Goal: Task Accomplishment & Management: Complete application form

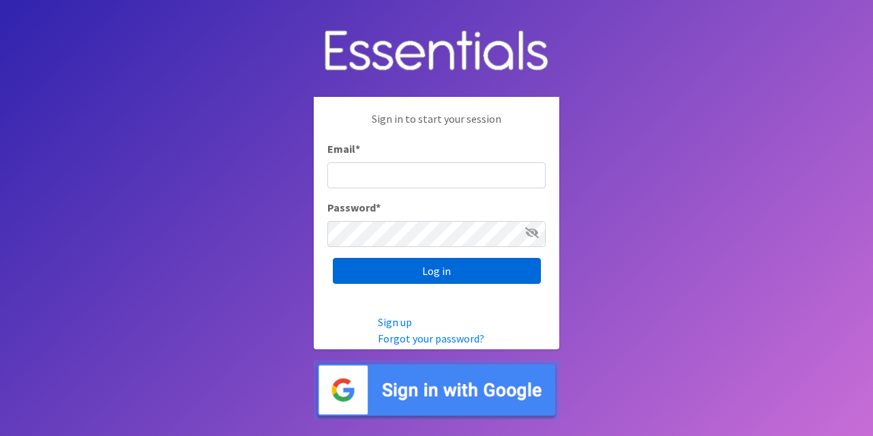
type input "[PERSON_NAME][EMAIL_ADDRESS][PERSON_NAME][DOMAIN_NAME]"
click at [483, 272] on input "Log in" at bounding box center [437, 271] width 208 height 26
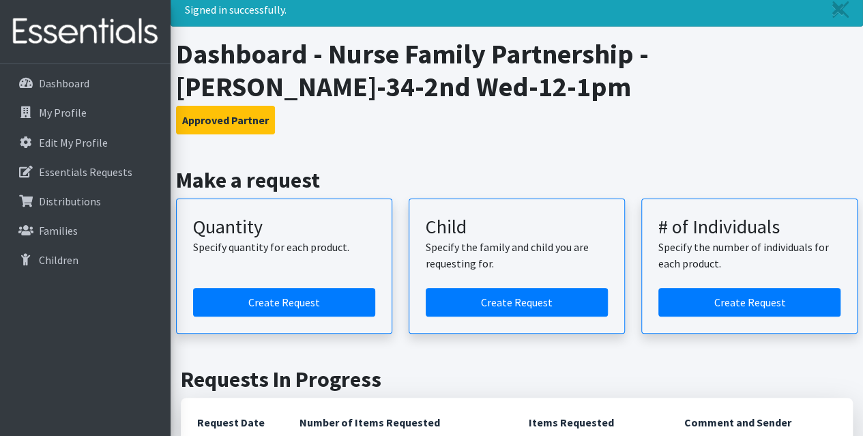
scroll to position [136, 0]
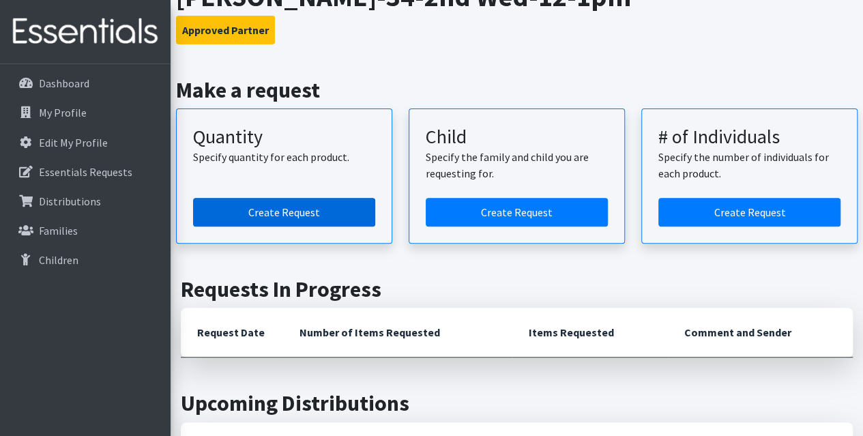
click at [308, 211] on link "Create Request" at bounding box center [284, 212] width 182 height 29
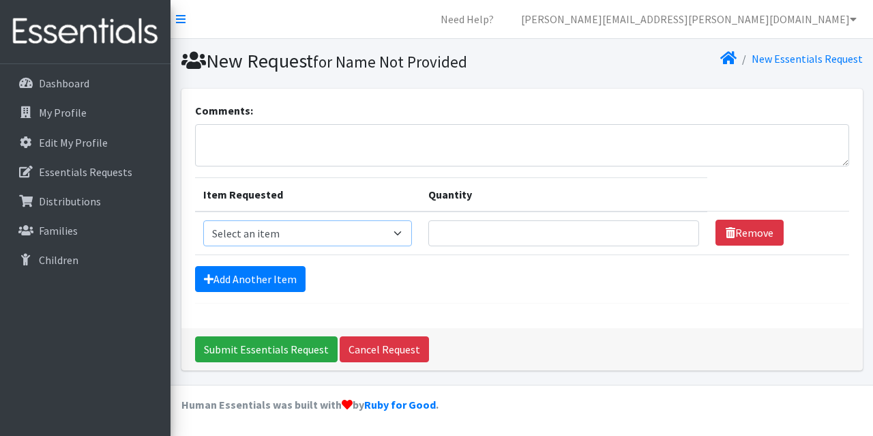
click at [356, 236] on select "Select an item Kids (Newborn) Kids (Size 1) Kids (Size 2) Kids (Size 3) Kids (S…" at bounding box center [307, 233] width 209 height 26
select select "3400"
click at [203, 220] on select "Select an item Kids (Newborn) Kids (Size 1) Kids (Size 2) Kids (Size 3) Kids (S…" at bounding box center [307, 233] width 209 height 26
click at [472, 233] on input "Quantity" at bounding box center [563, 233] width 271 height 26
type input "1"
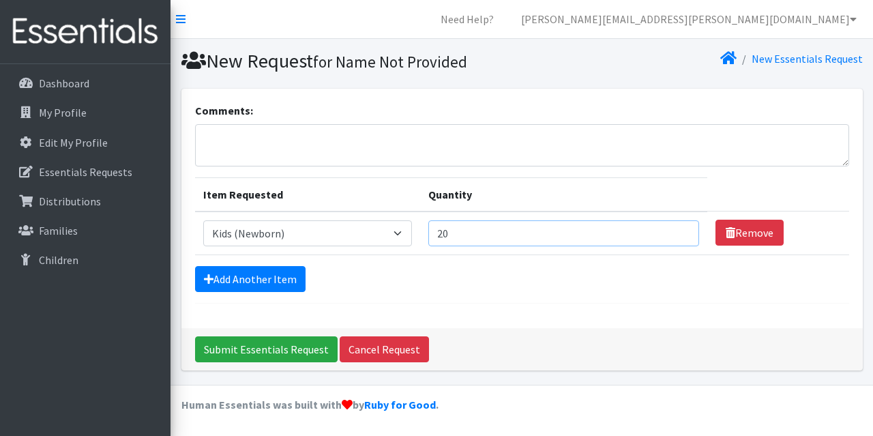
type input "2"
type input "15"
click at [274, 268] on link "Add Another Item" at bounding box center [250, 279] width 110 height 26
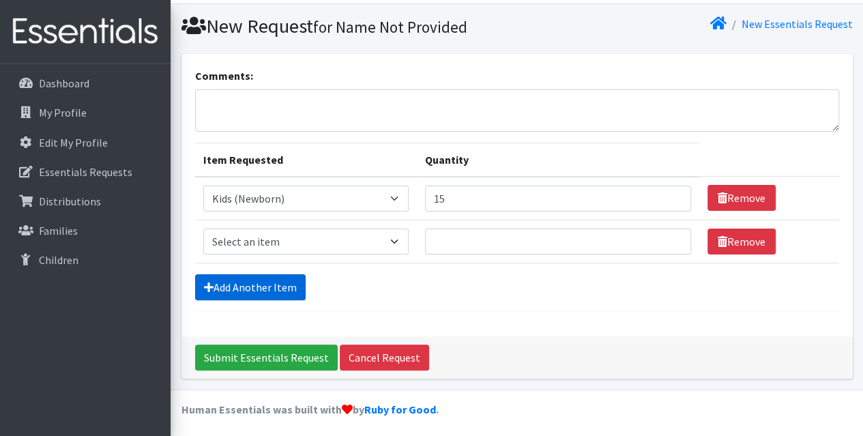
scroll to position [37, 0]
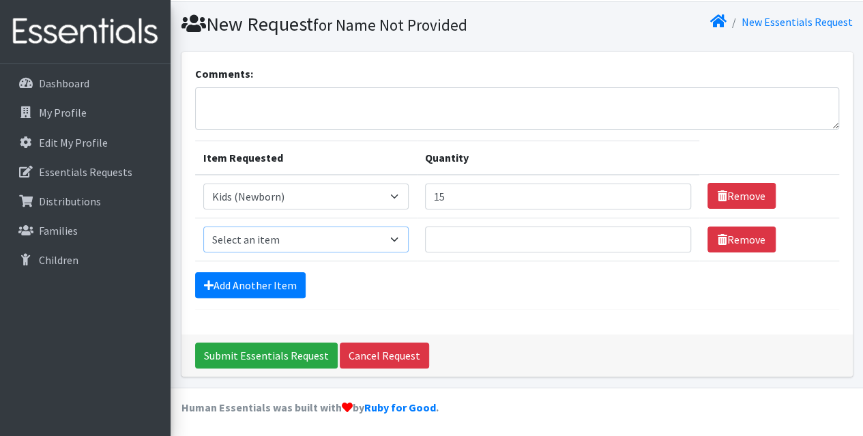
click at [379, 237] on select "Select an item Kids (Newborn) Kids (Size 1) Kids (Size 2) Kids (Size 3) Kids (S…" at bounding box center [305, 239] width 205 height 26
select select "3401"
click at [203, 226] on select "Select an item Kids (Newborn) Kids (Size 1) Kids (Size 2) Kids (Size 3) Kids (S…" at bounding box center [305, 239] width 205 height 26
click at [472, 246] on input "Quantity" at bounding box center [558, 239] width 266 height 26
type input "20"
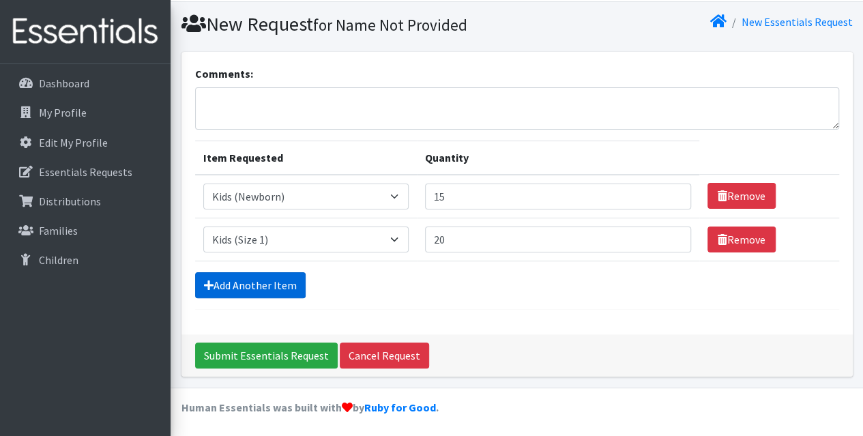
click at [220, 282] on link "Add Another Item" at bounding box center [250, 285] width 110 height 26
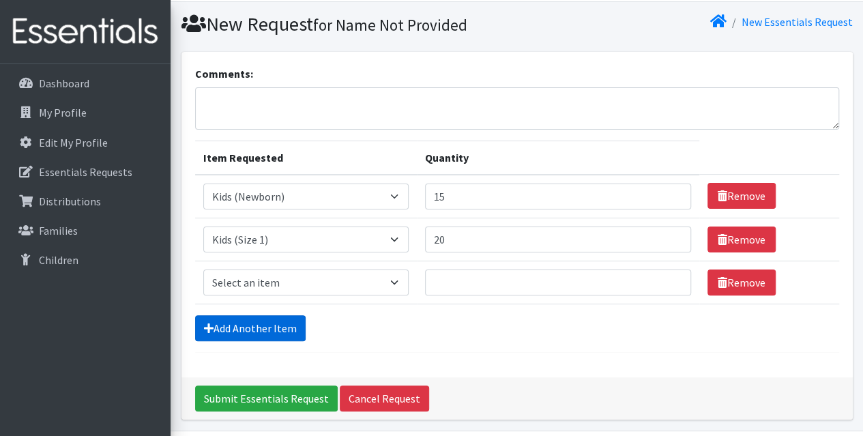
scroll to position [79, 0]
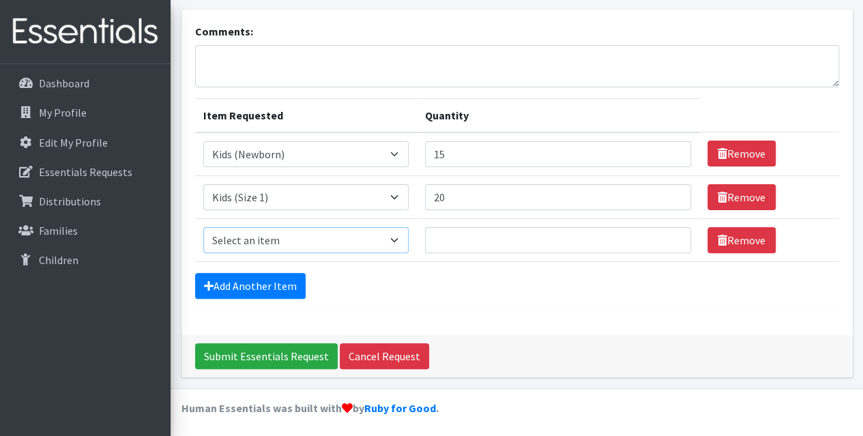
click at [348, 243] on select "Select an item Kids (Newborn) Kids (Size 1) Kids (Size 2) Kids (Size 3) Kids (S…" at bounding box center [305, 240] width 205 height 26
select select "3420"
click at [203, 227] on select "Select an item Kids (Newborn) Kids (Size 1) Kids (Size 2) Kids (Size 3) Kids (S…" at bounding box center [305, 240] width 205 height 26
click at [501, 233] on input "Quantity" at bounding box center [558, 240] width 266 height 26
type input "20"
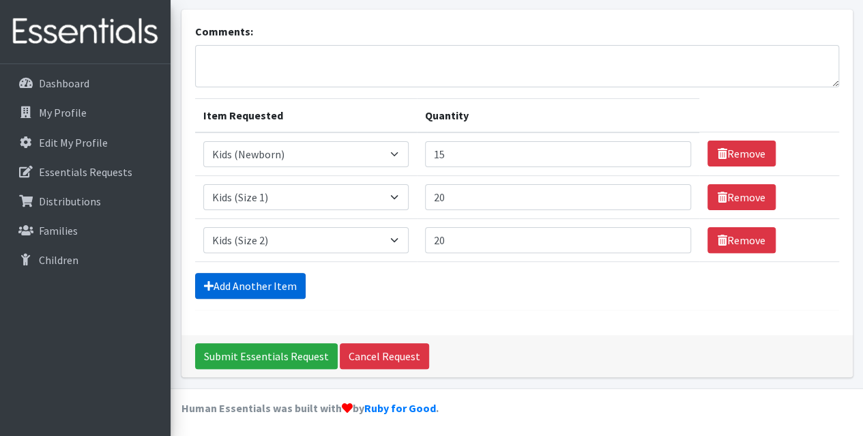
click at [248, 282] on link "Add Another Item" at bounding box center [250, 286] width 110 height 26
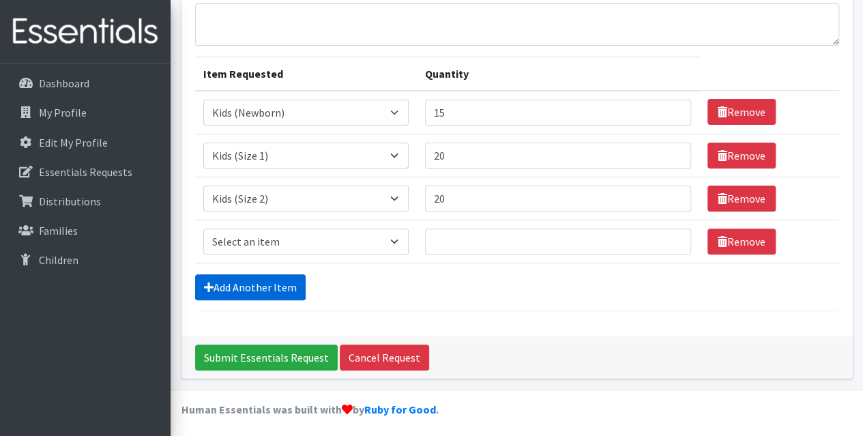
scroll to position [122, 0]
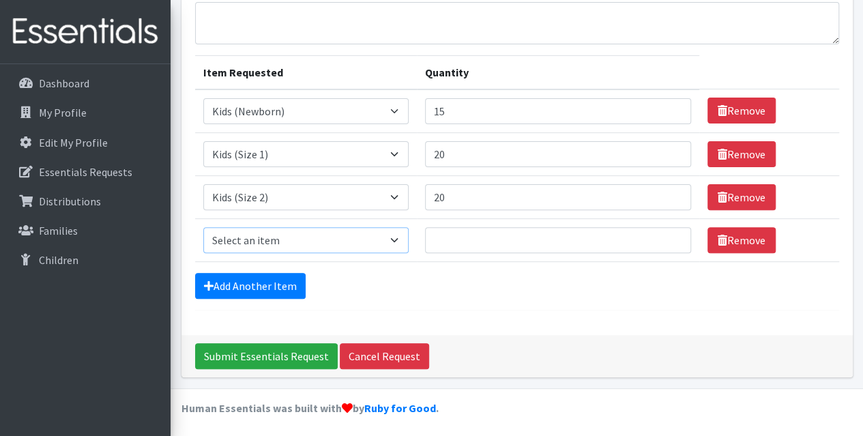
click at [320, 241] on select "Select an item Kids (Newborn) Kids (Size 1) Kids (Size 2) Kids (Size 3) Kids (S…" at bounding box center [305, 240] width 205 height 26
select select "3393"
click at [203, 227] on select "Select an item Kids (Newborn) Kids (Size 1) Kids (Size 2) Kids (Size 3) Kids (S…" at bounding box center [305, 240] width 205 height 26
click at [496, 239] on input "Quantity" at bounding box center [558, 240] width 266 height 26
type input "20"
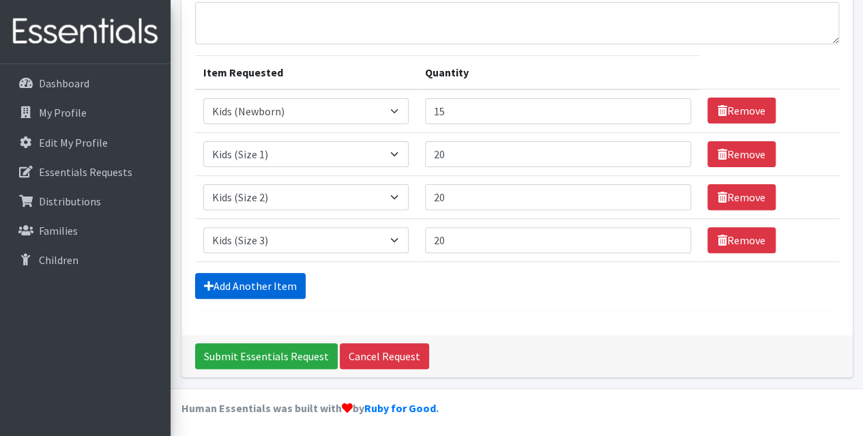
click at [282, 278] on link "Add Another Item" at bounding box center [250, 286] width 110 height 26
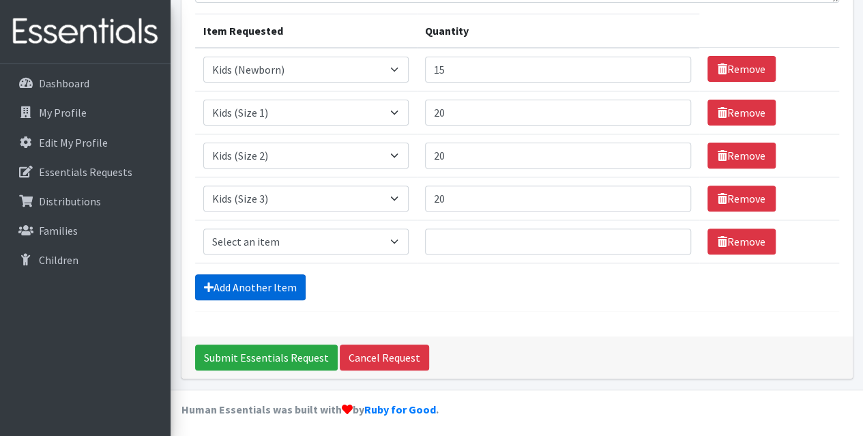
scroll to position [165, 0]
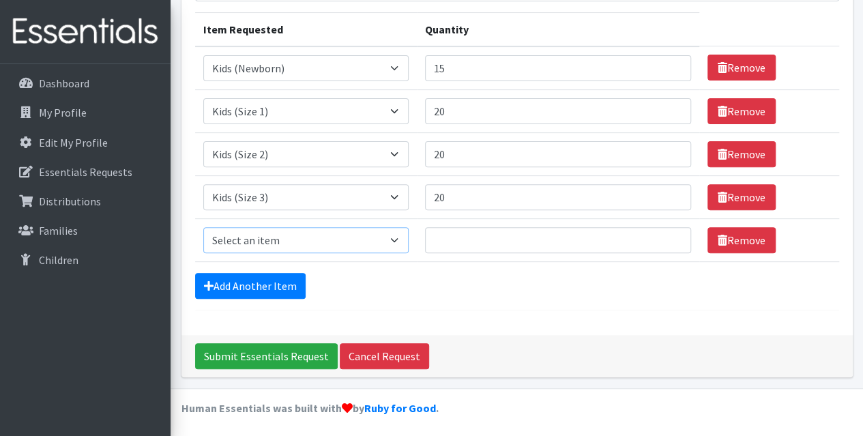
click at [282, 235] on select "Select an item Kids (Newborn) Kids (Size 1) Kids (Size 2) Kids (Size 3) Kids (S…" at bounding box center [305, 240] width 205 height 26
select select "3407"
click at [203, 227] on select "Select an item Kids (Newborn) Kids (Size 1) Kids (Size 2) Kids (Size 3) Kids (S…" at bounding box center [305, 240] width 205 height 26
click at [487, 240] on input "Quantity" at bounding box center [558, 240] width 266 height 26
type input "20"
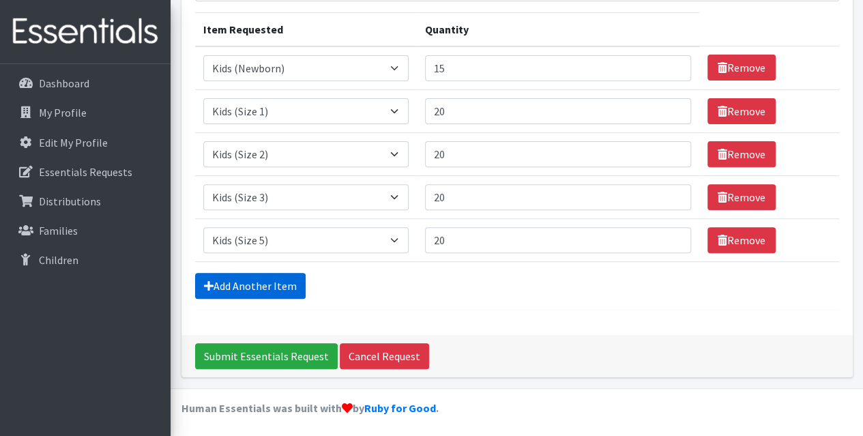
click at [278, 280] on link "Add Another Item" at bounding box center [250, 286] width 110 height 26
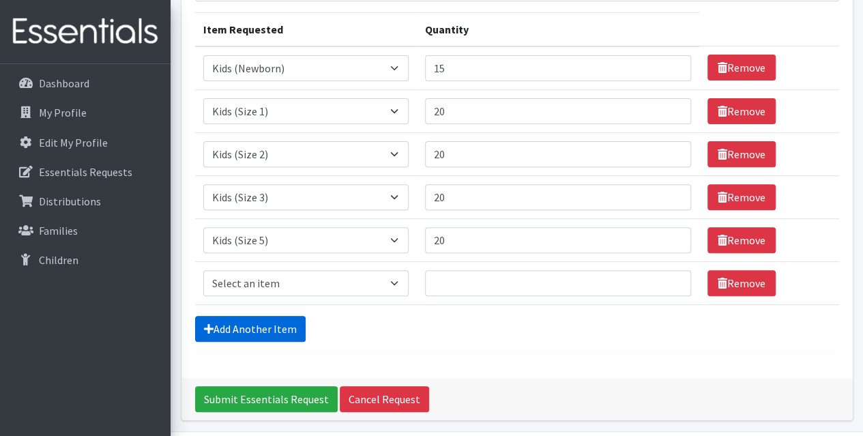
scroll to position [207, 0]
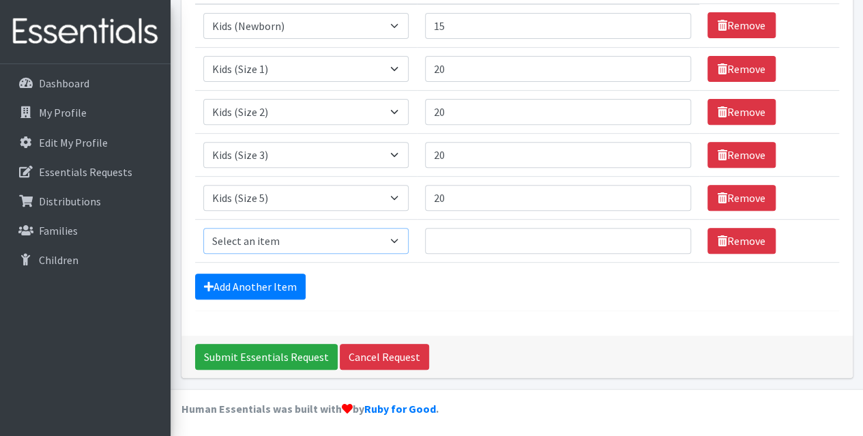
click at [282, 241] on select "Select an item Kids (Newborn) Kids (Size 1) Kids (Size 2) Kids (Size 3) Kids (S…" at bounding box center [305, 241] width 205 height 26
select select "3419"
click at [203, 228] on select "Select an item Kids (Newborn) Kids (Size 1) Kids (Size 2) Kids (Size 3) Kids (S…" at bounding box center [305, 241] width 205 height 26
click at [499, 243] on input "Quantity" at bounding box center [558, 241] width 266 height 26
type input "20"
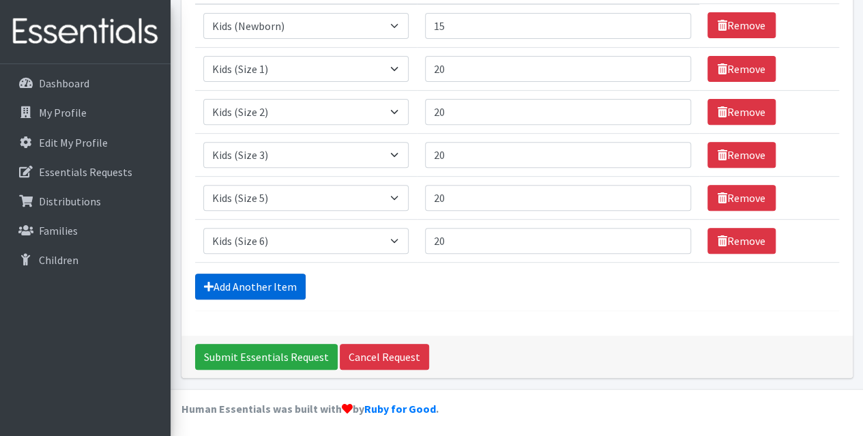
click at [272, 288] on link "Add Another Item" at bounding box center [250, 286] width 110 height 26
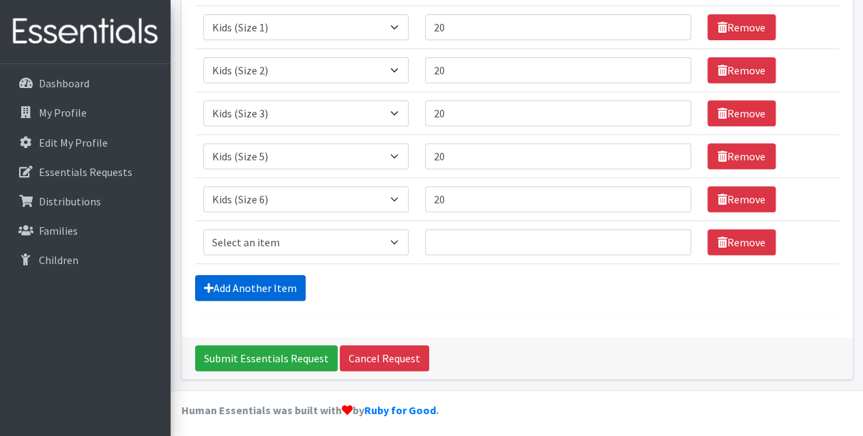
scroll to position [250, 0]
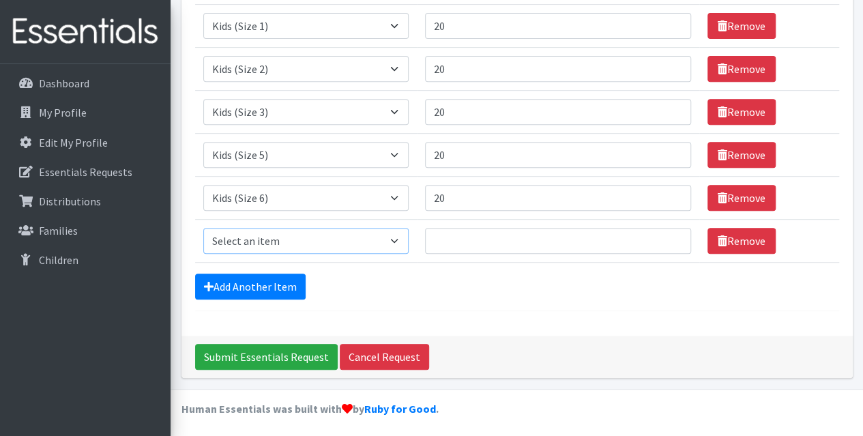
click at [354, 241] on select "Select an item Kids (Newborn) Kids (Size 1) Kids (Size 2) Kids (Size 3) Kids (S…" at bounding box center [305, 241] width 205 height 26
click at [743, 239] on link "Remove" at bounding box center [741, 241] width 68 height 26
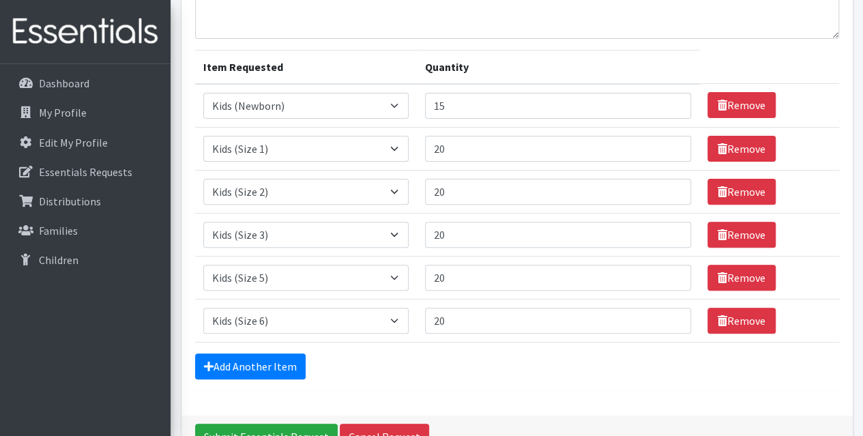
scroll to position [207, 0]
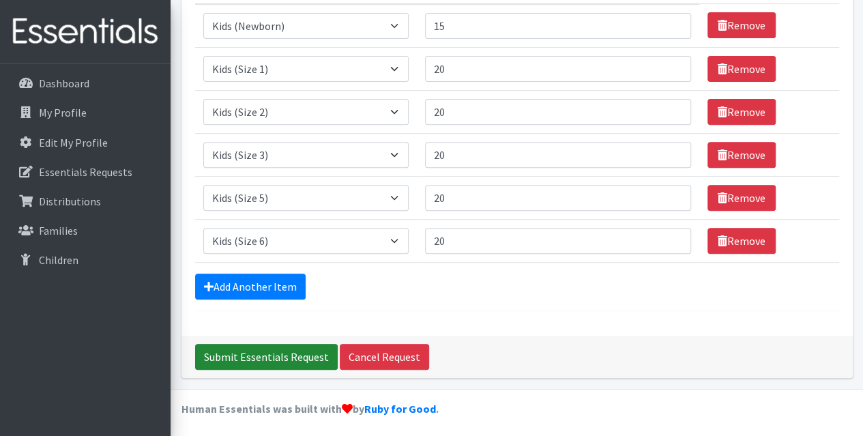
click at [288, 350] on input "Submit Essentials Request" at bounding box center [266, 357] width 143 height 26
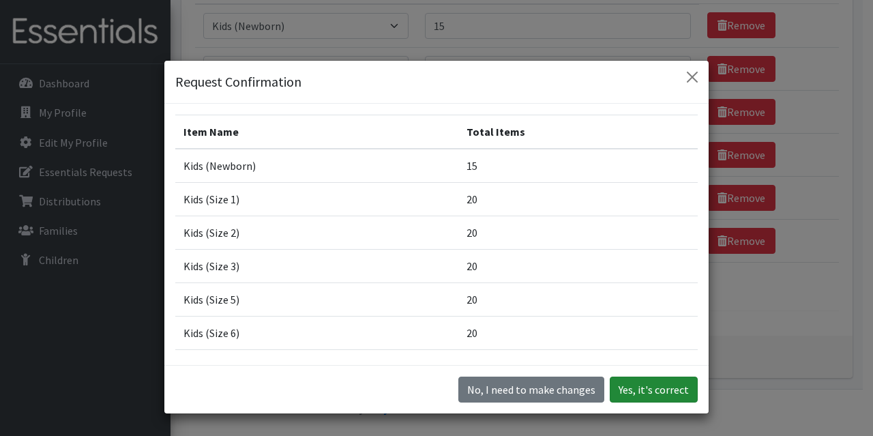
click at [641, 396] on button "Yes, it's correct" at bounding box center [654, 389] width 88 height 26
